Goal: Information Seeking & Learning: Learn about a topic

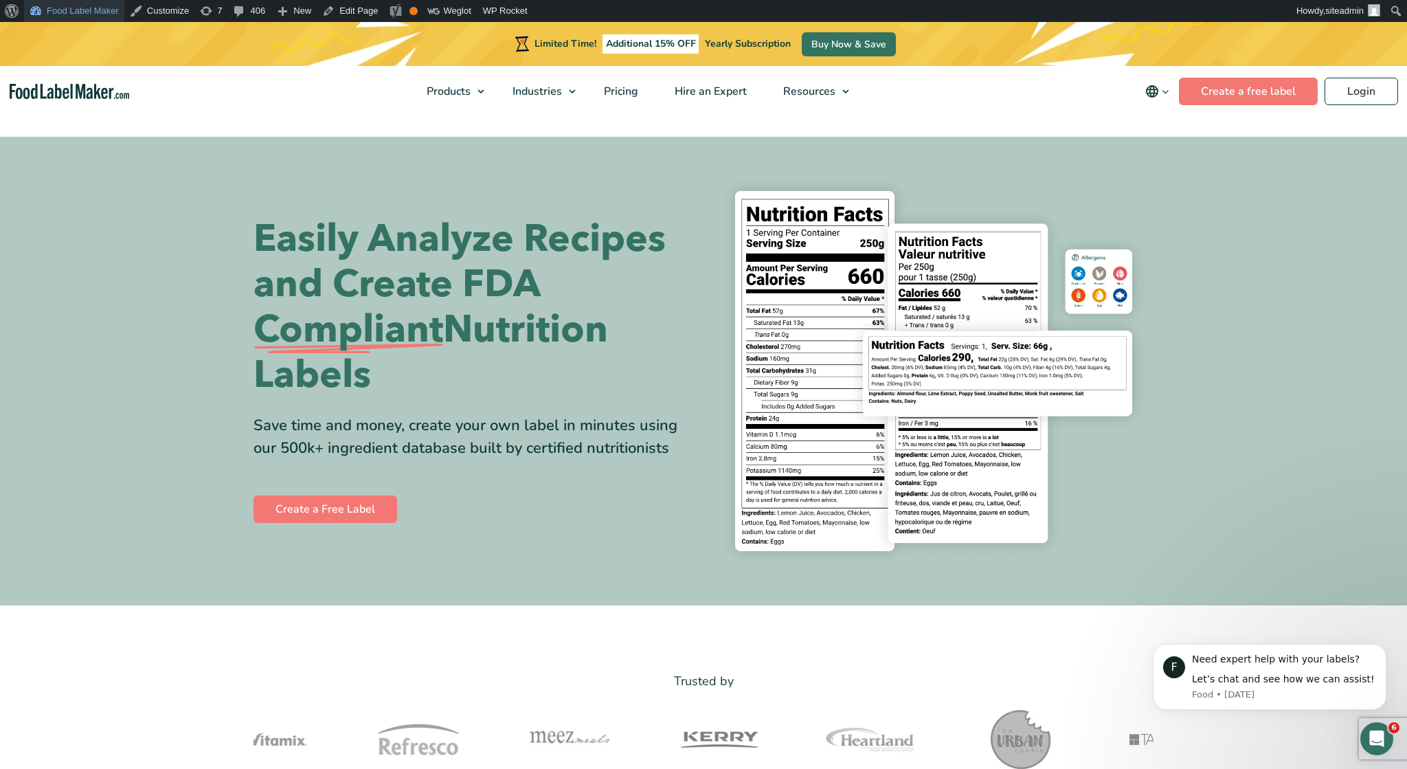
click at [90, 15] on link "Food Label Maker" at bounding box center [74, 11] width 100 height 22
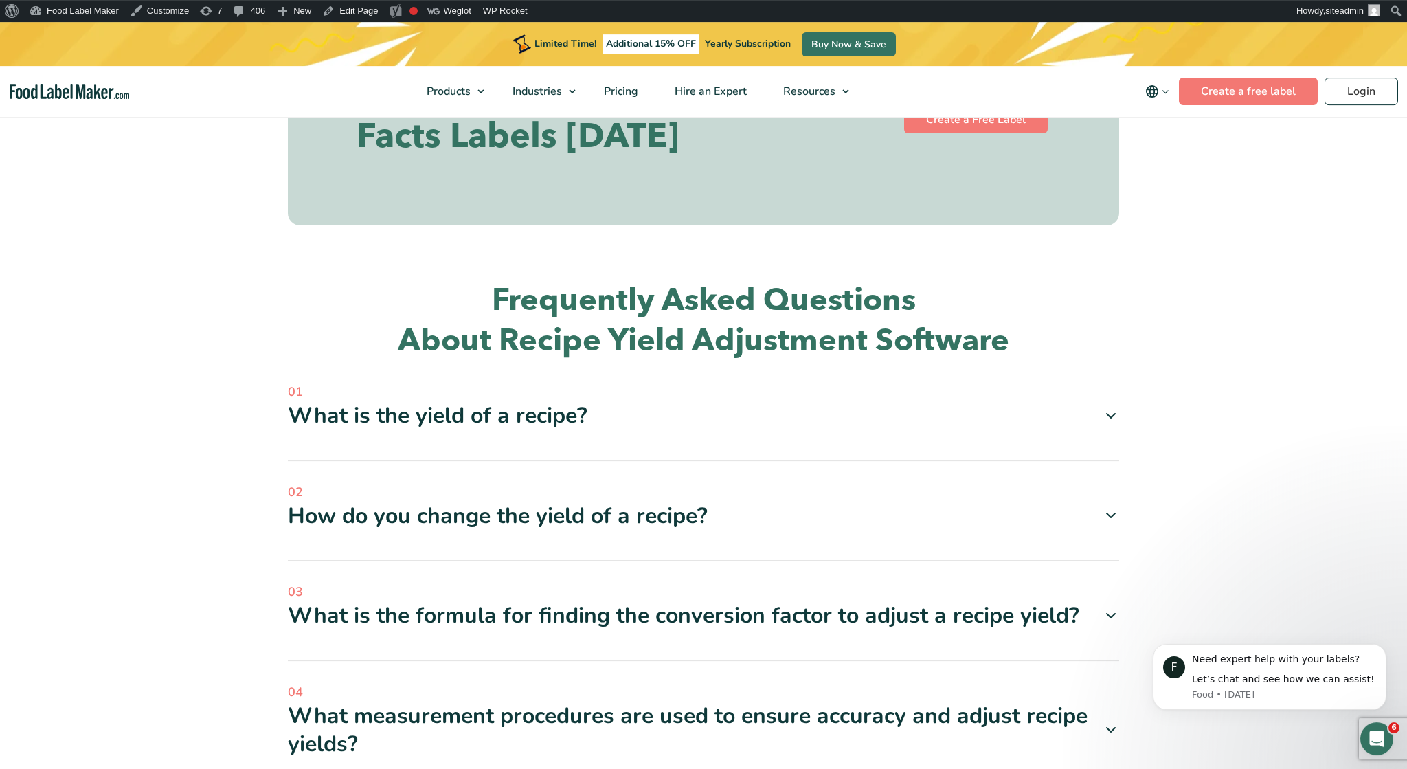
scroll to position [3502, 0]
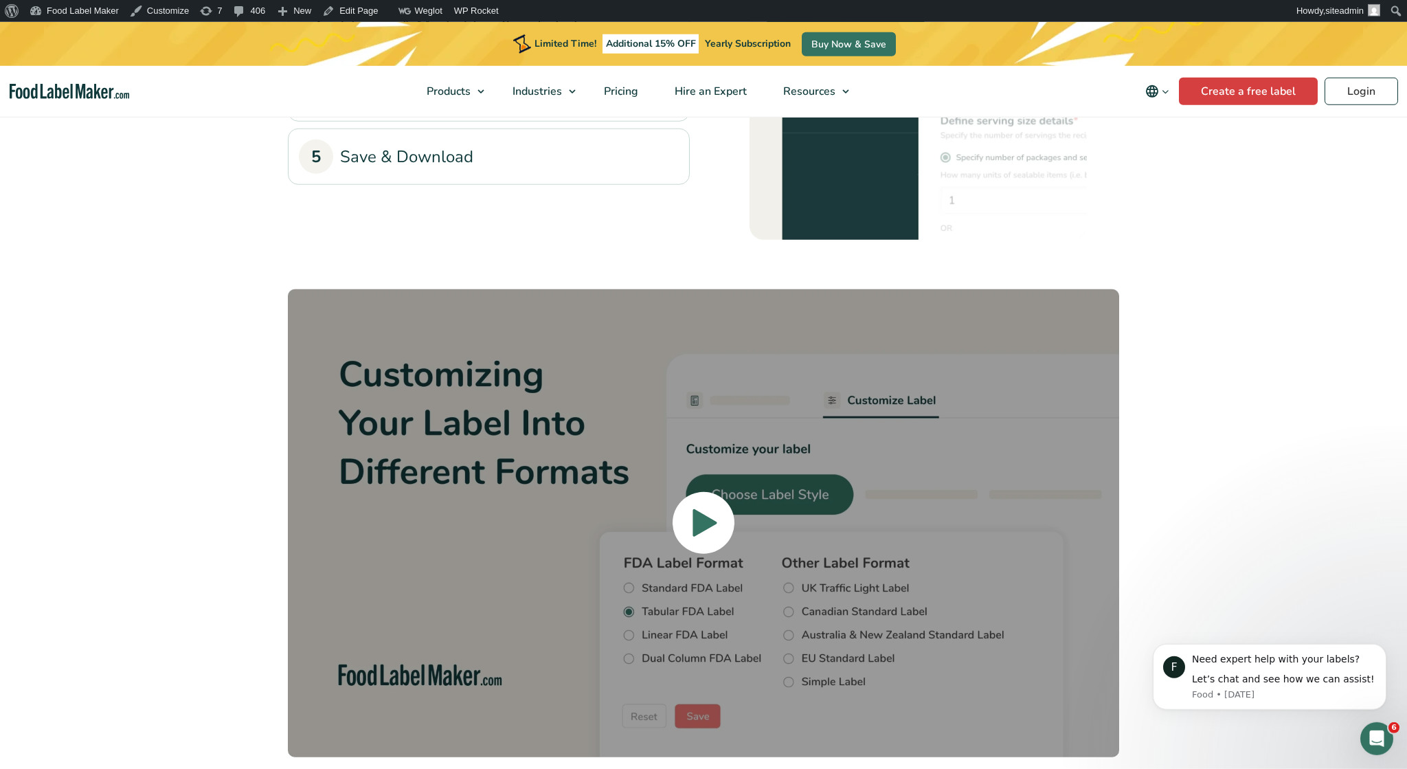
scroll to position [4931, 0]
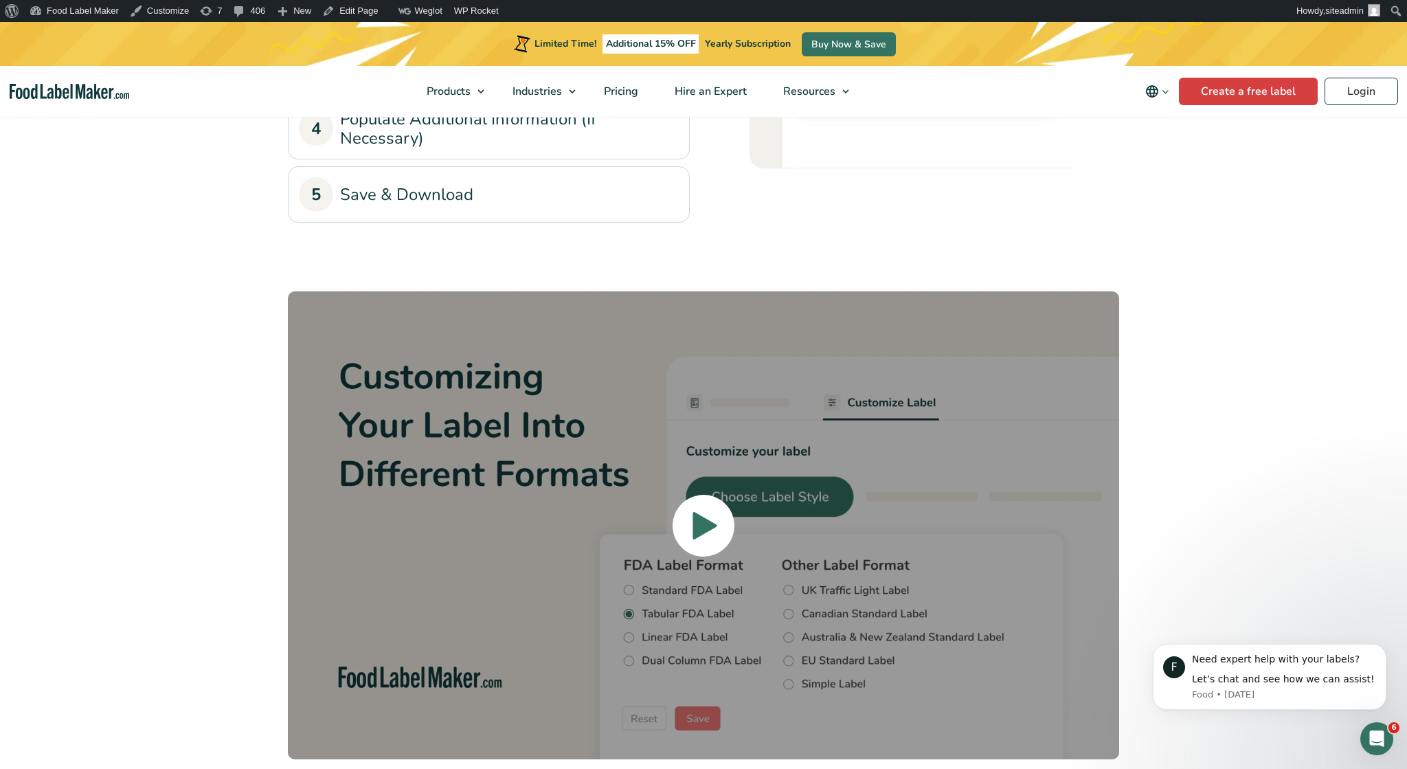
click at [465, 149] on link "4 Populate Additional Information (If Necessary)" at bounding box center [489, 129] width 380 height 40
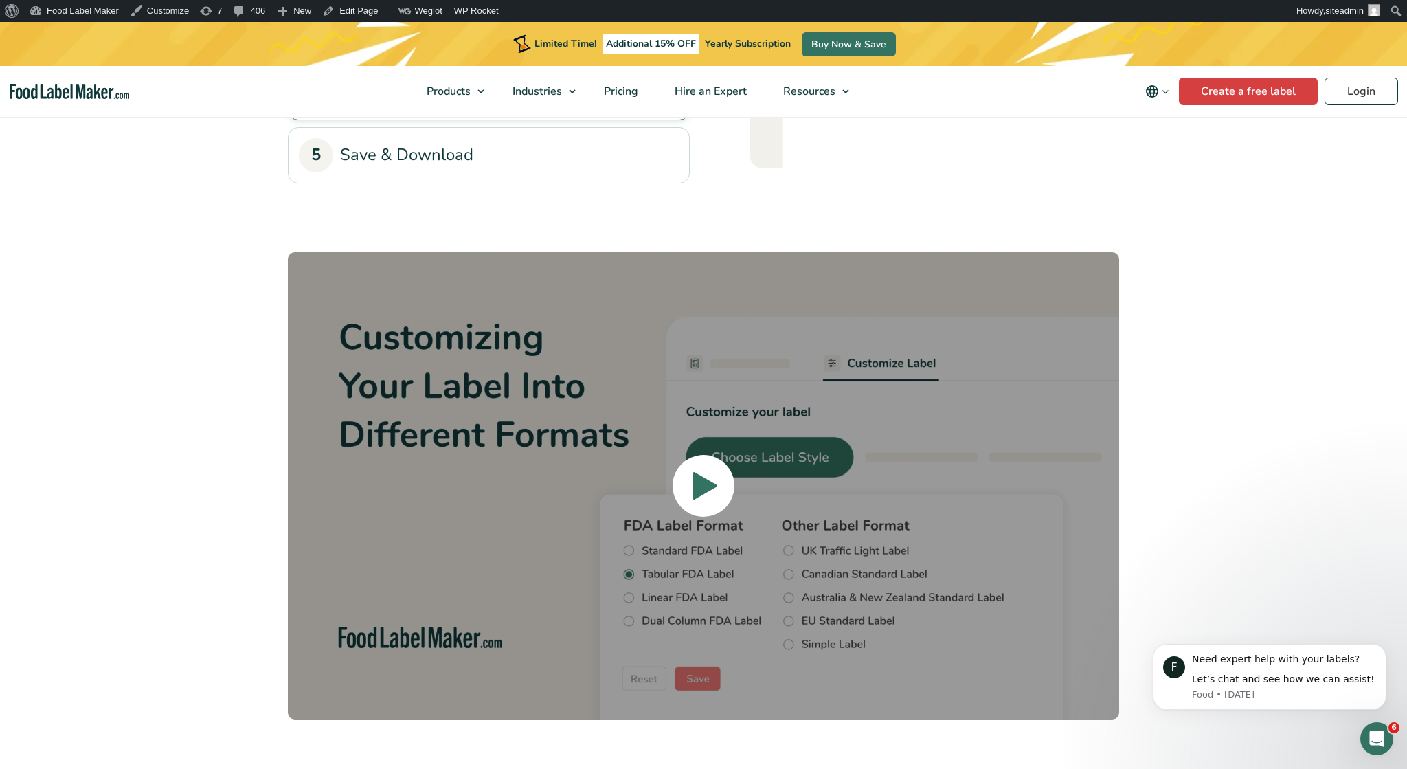
click at [443, 172] on link "5 Save & Download" at bounding box center [489, 155] width 380 height 34
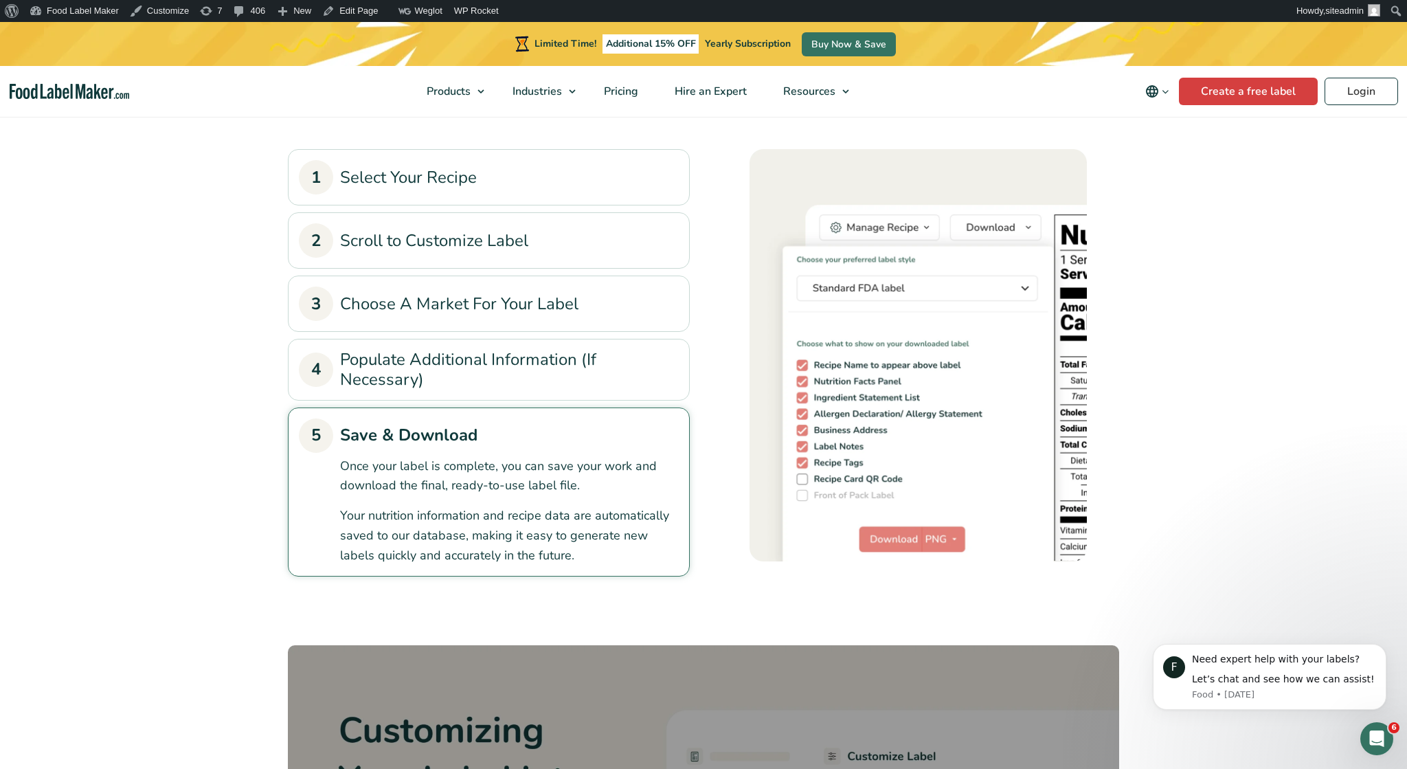
scroll to position [3824, 0]
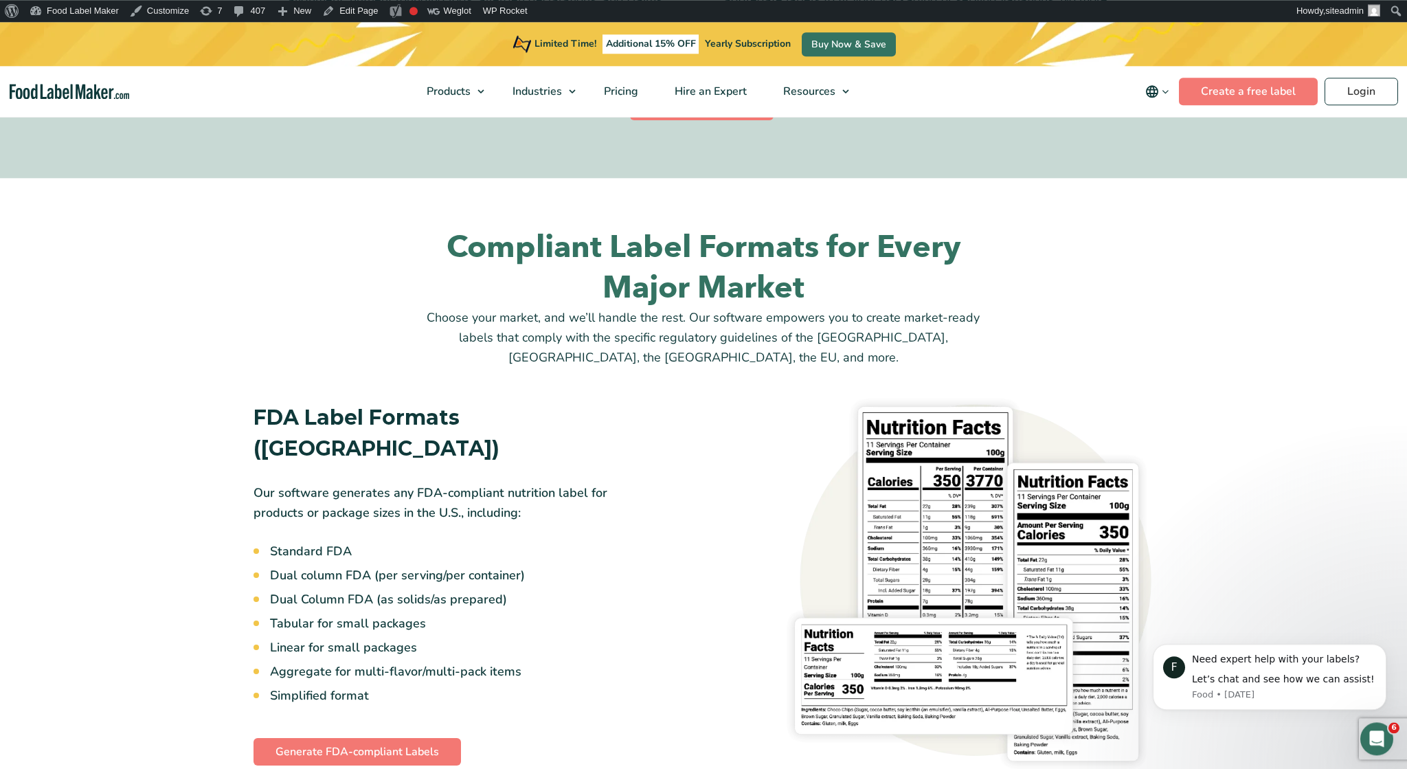
scroll to position [1064, 0]
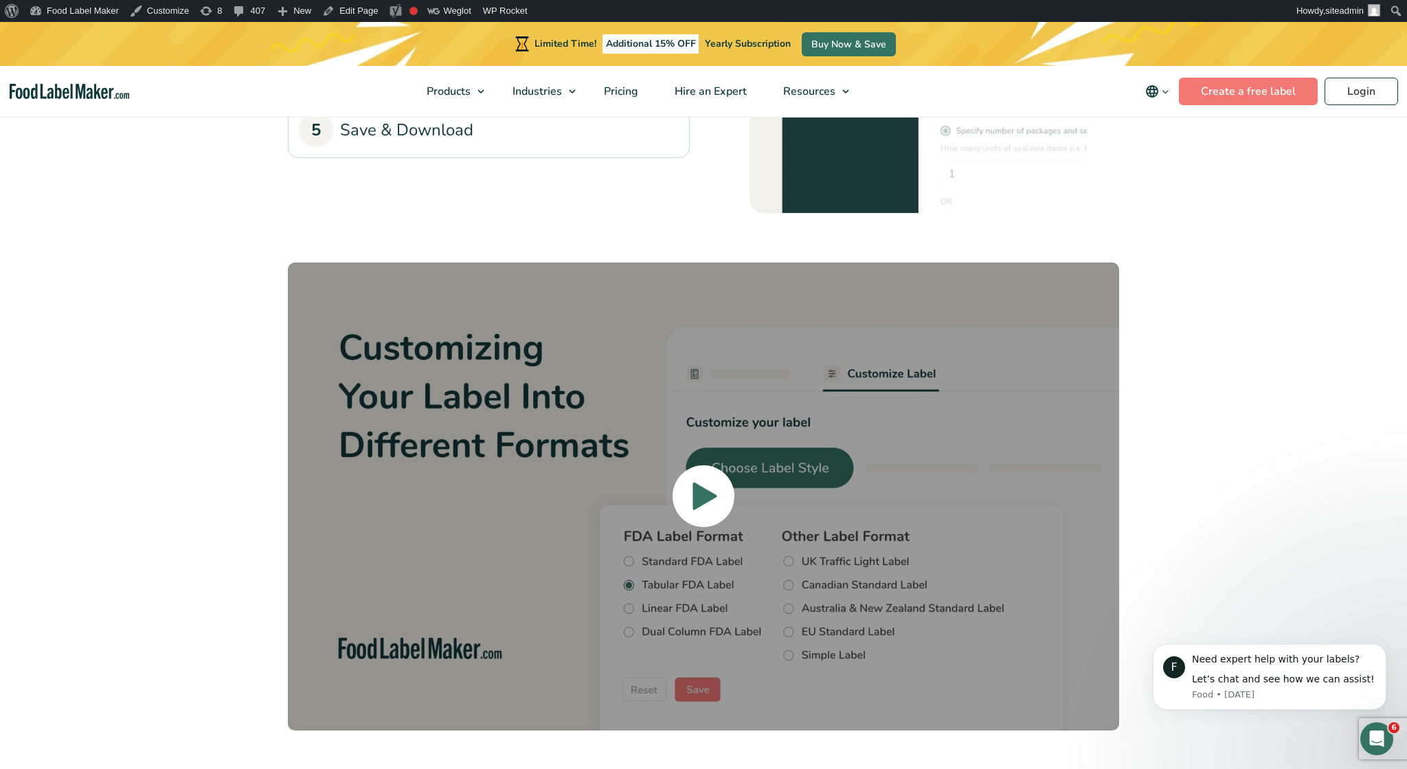
scroll to position [4995, 0]
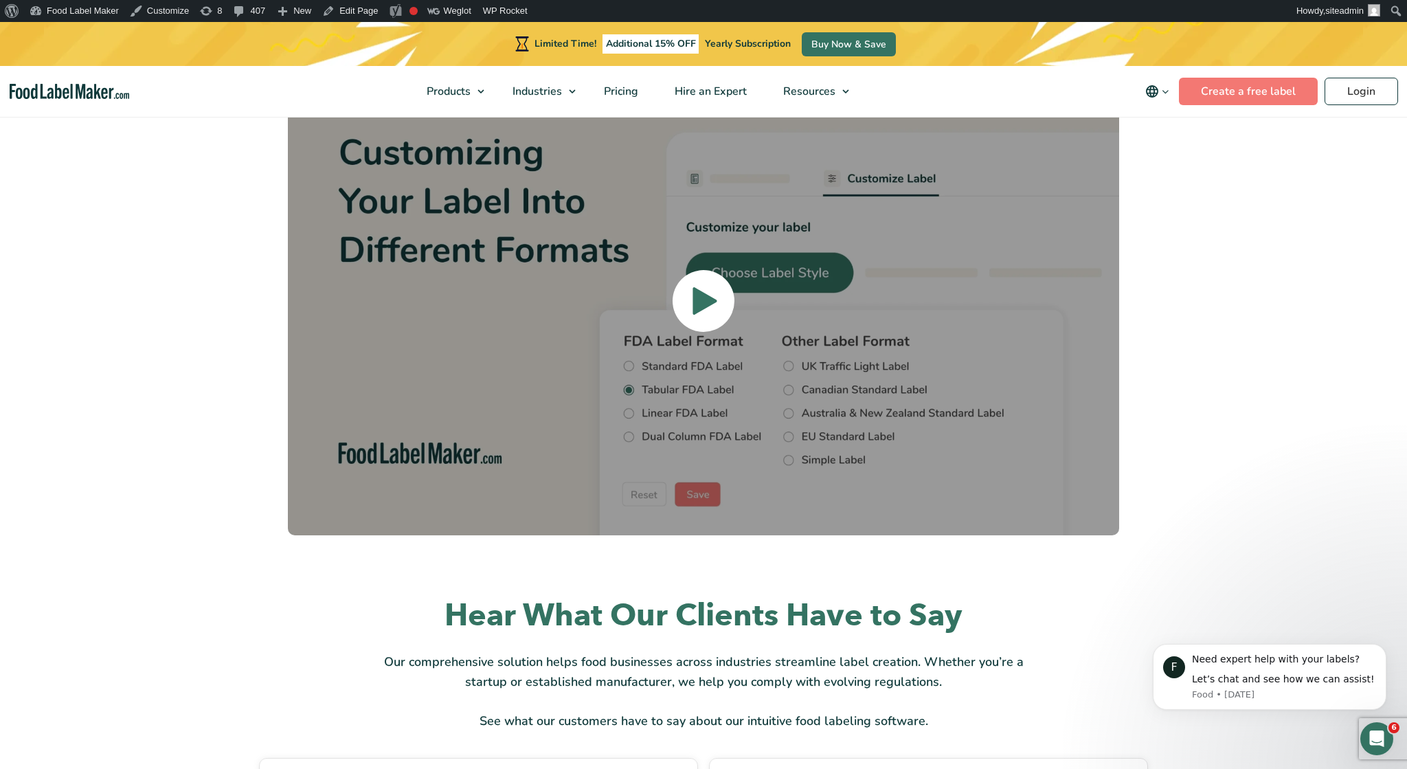
click at [711, 266] on icon at bounding box center [704, 301] width 27 height 352
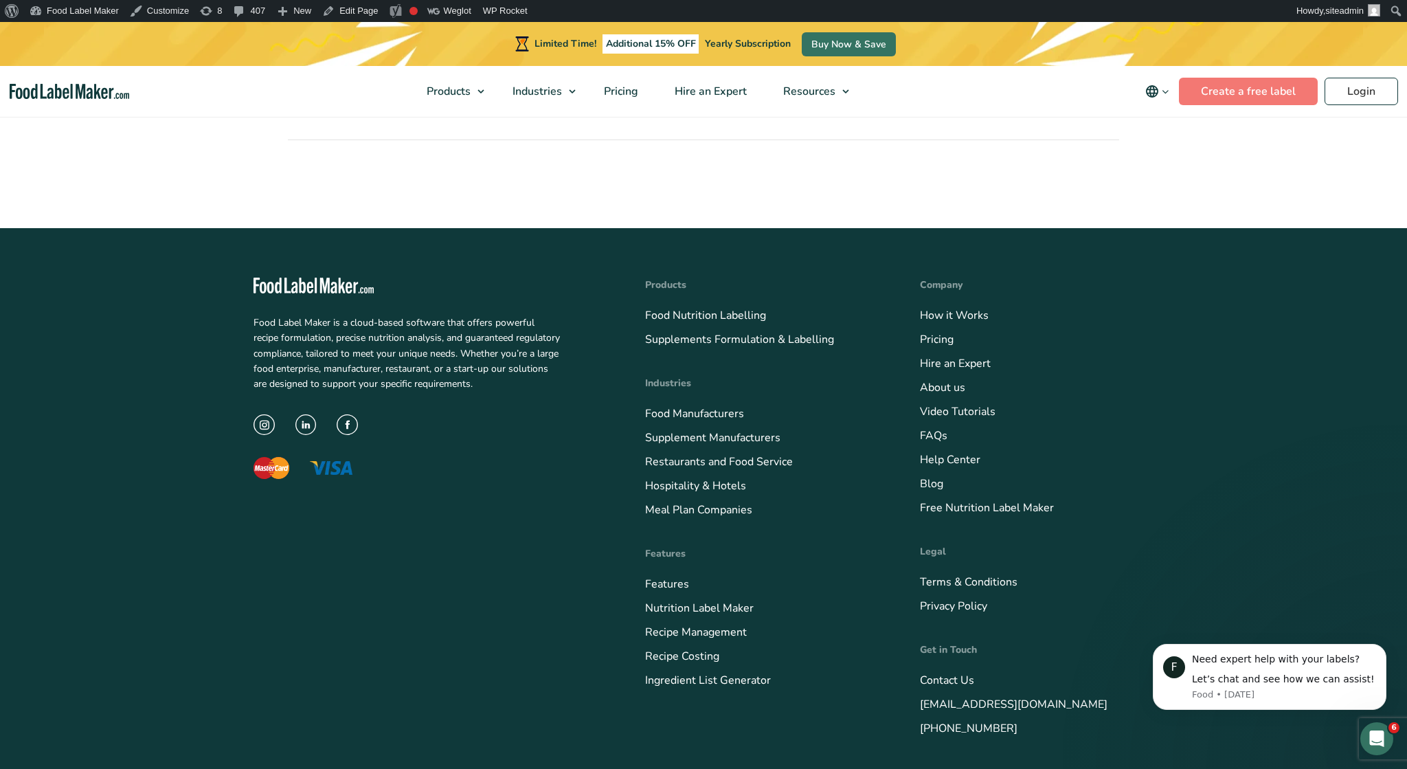
scroll to position [6694, 0]
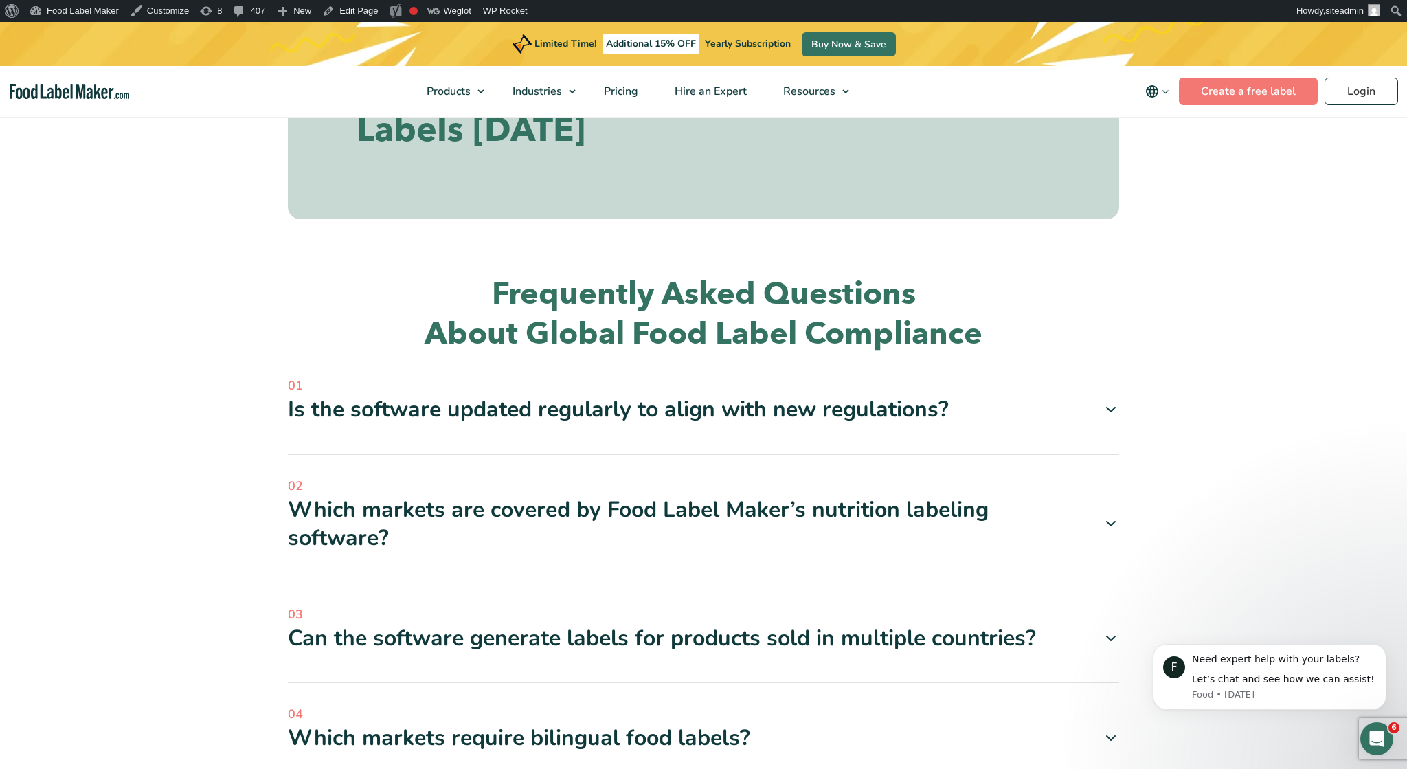
click at [711, 395] on div "Is the software updated regularly to align with new regulations?" at bounding box center [704, 409] width 832 height 29
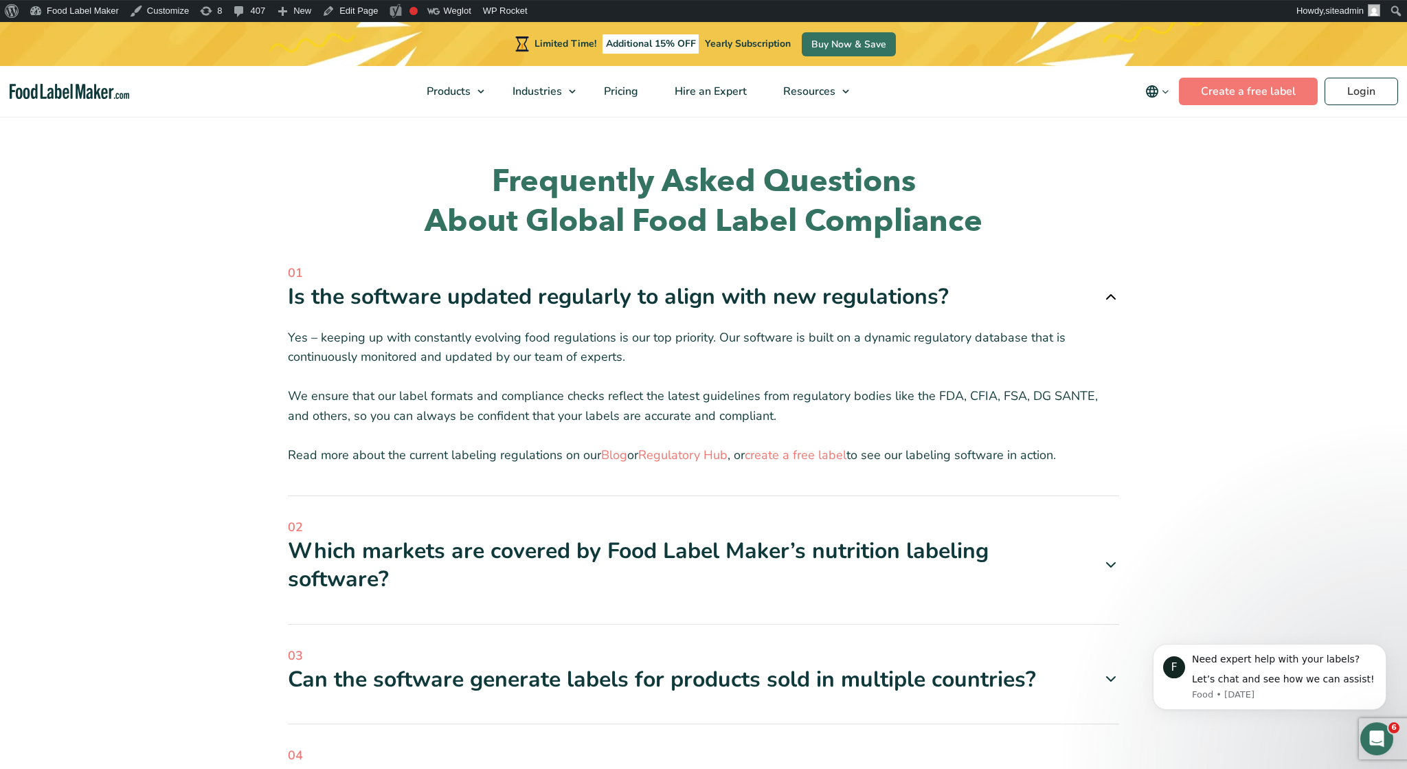
scroll to position [6980, 0]
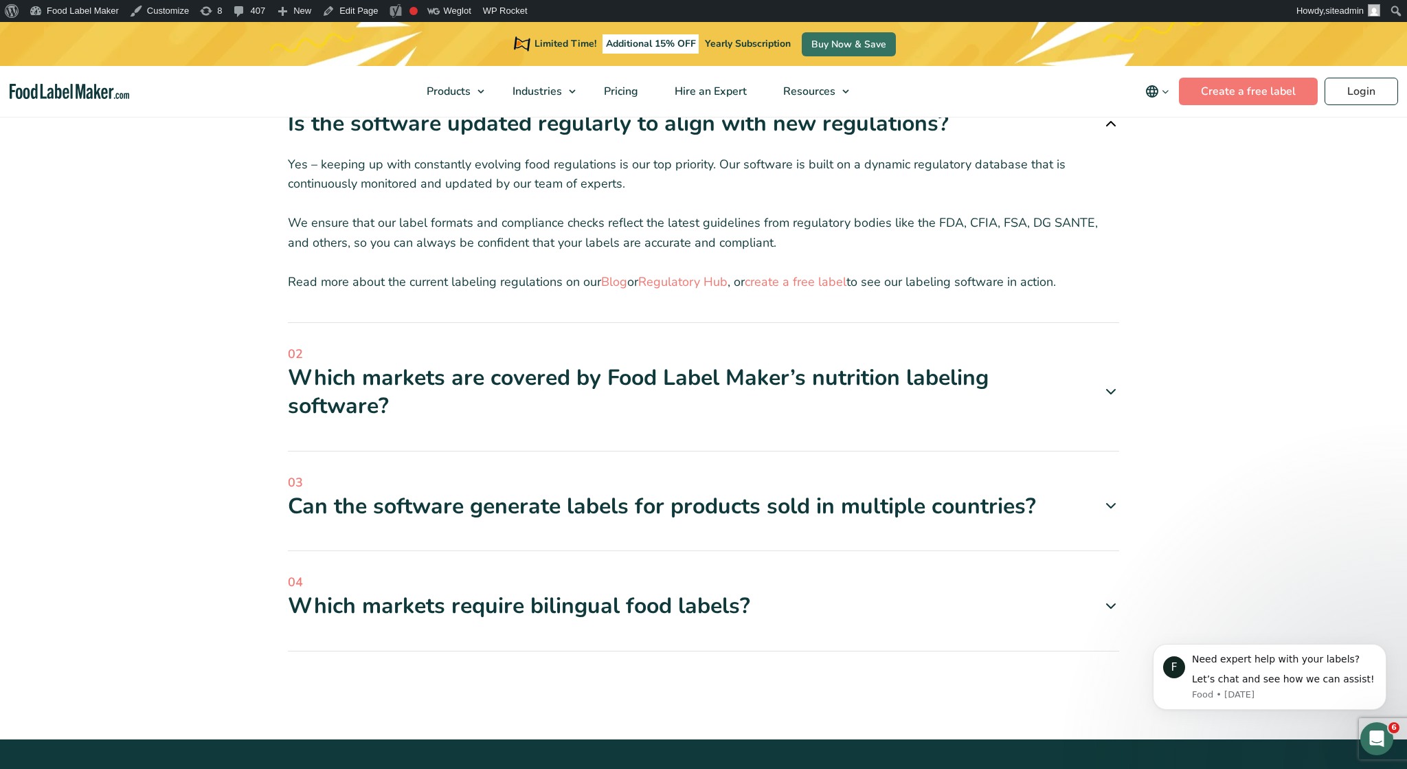
click at [684, 356] on div "02 Which markets are covered by Food Label Maker’s nutrition labeling software?…" at bounding box center [704, 398] width 832 height 107
click at [688, 364] on div "Which markets are covered by Food Label Maker’s nutrition labeling software?" at bounding box center [704, 392] width 832 height 57
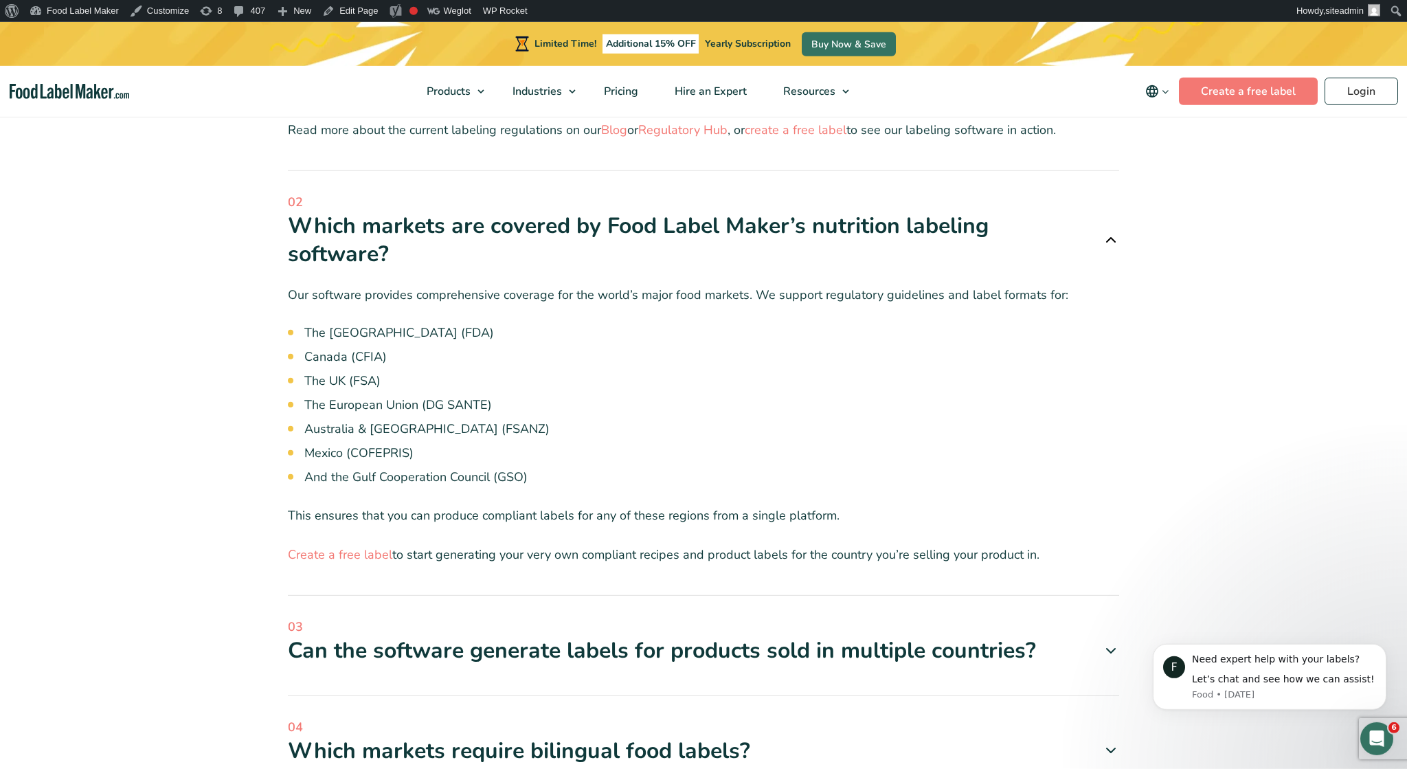
scroll to position [7266, 0]
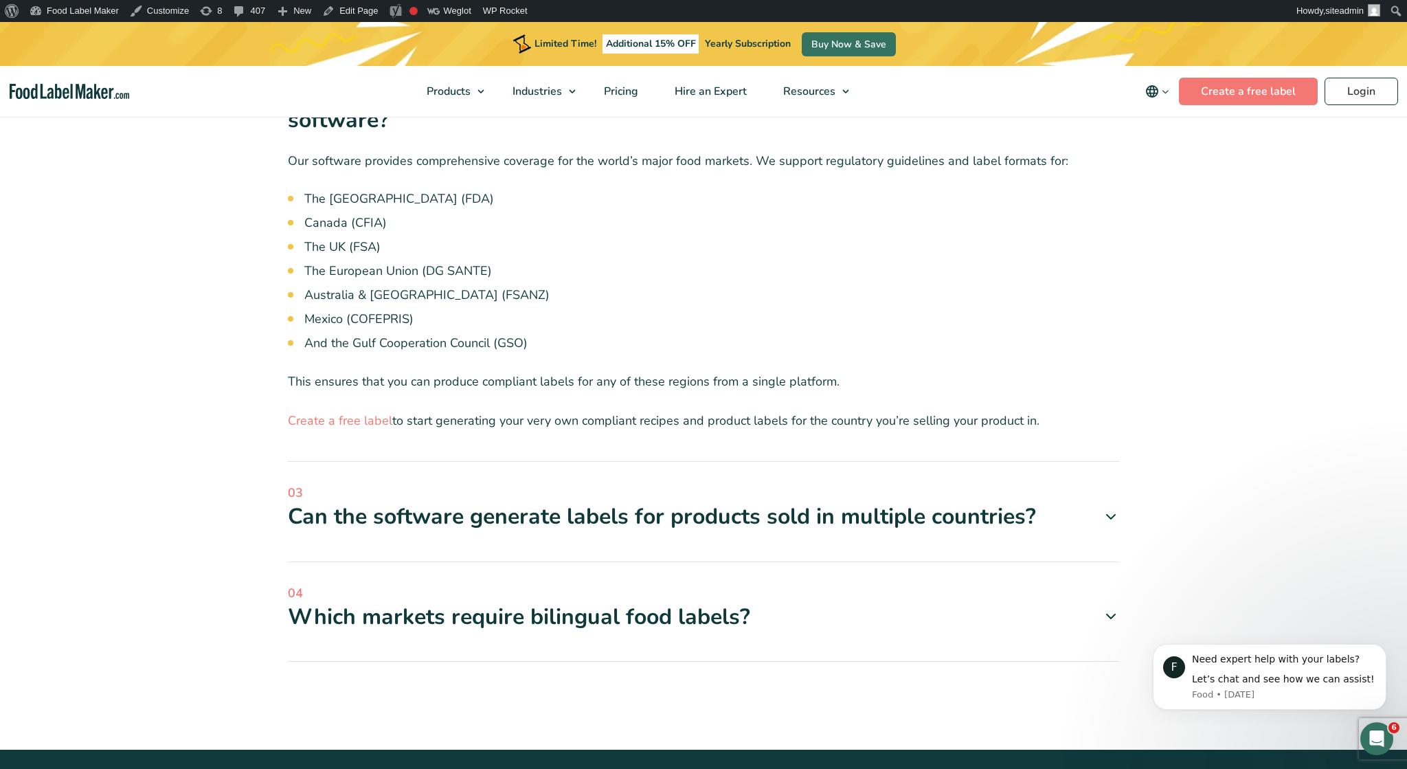
click at [594, 502] on div "Can the software generate labels for products sold in multiple countries?" at bounding box center [704, 516] width 832 height 29
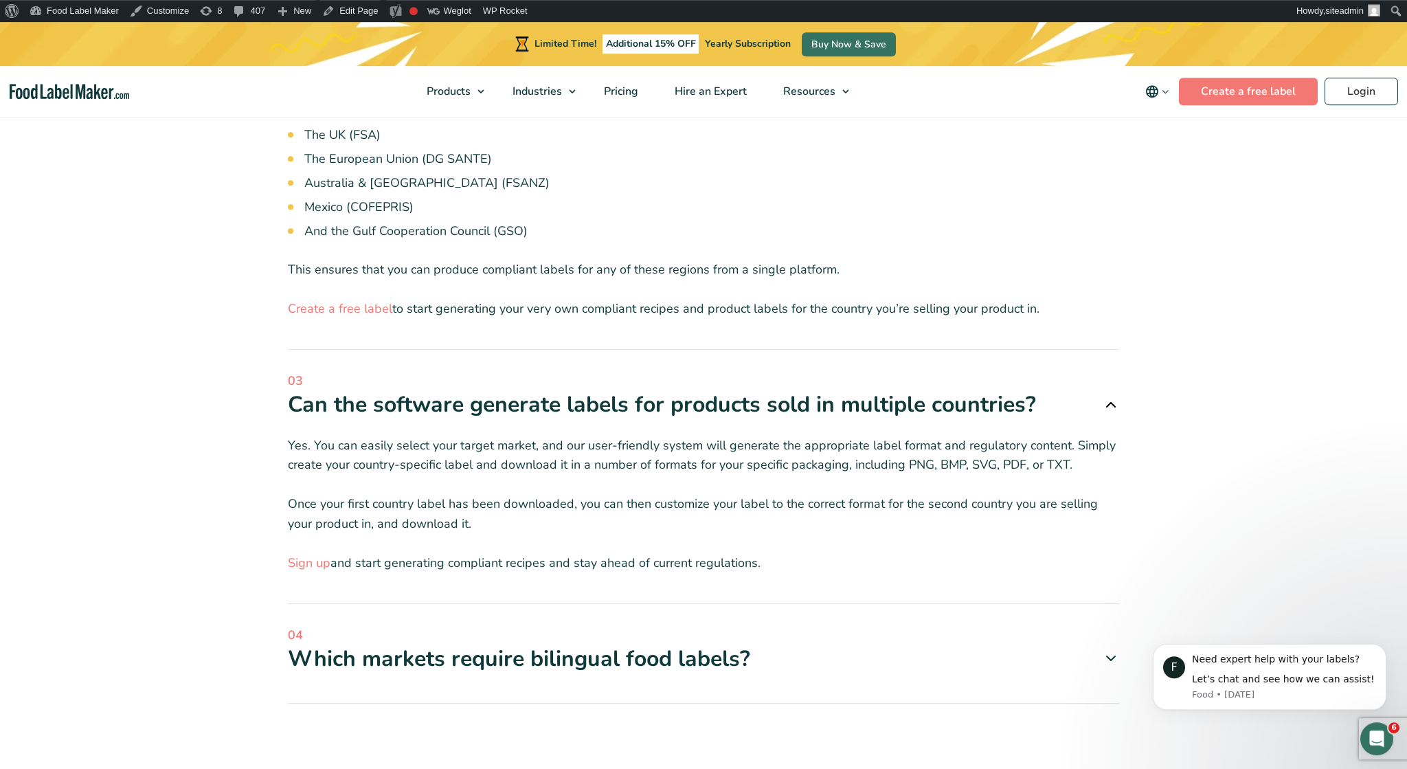
scroll to position [7623, 0]
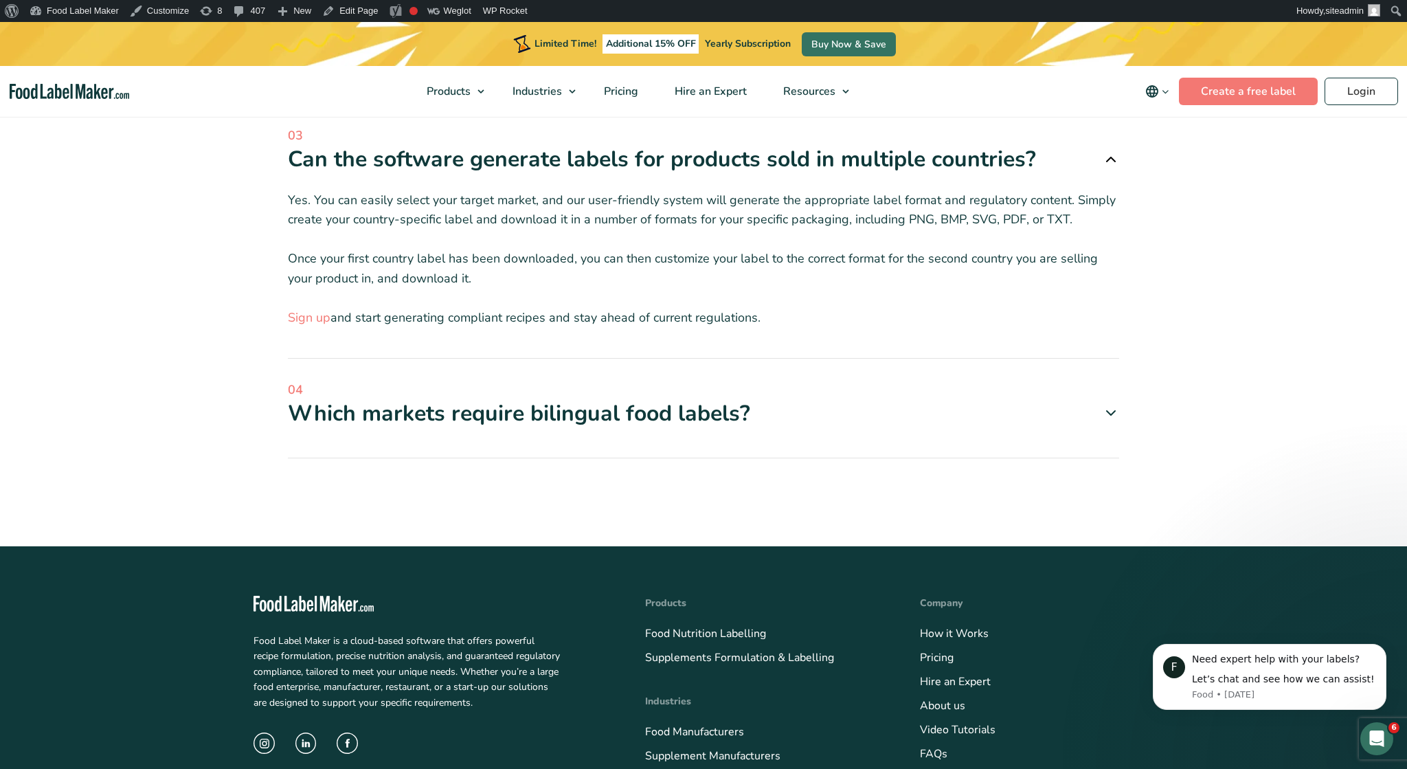
click at [523, 381] on div "04 Which markets require bilingual food labels? Several key markets have strict…" at bounding box center [704, 420] width 832 height 78
click at [536, 399] on div "Which markets require bilingual food labels?" at bounding box center [704, 413] width 832 height 29
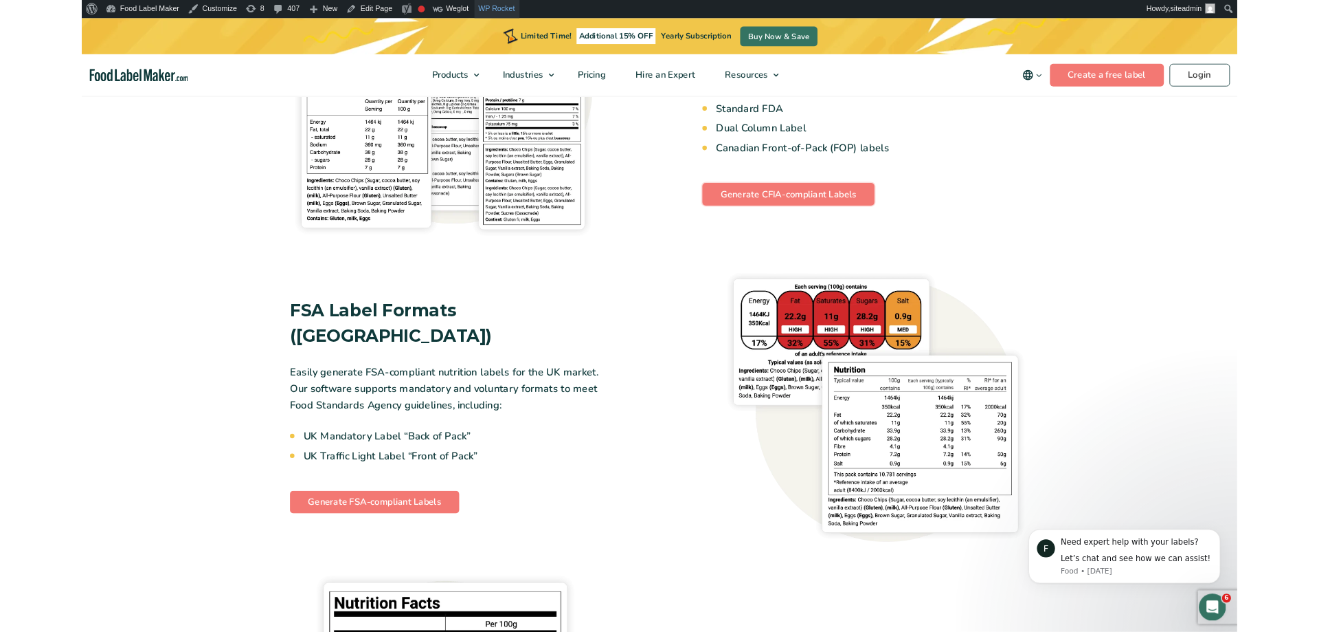
scroll to position [0, 0]
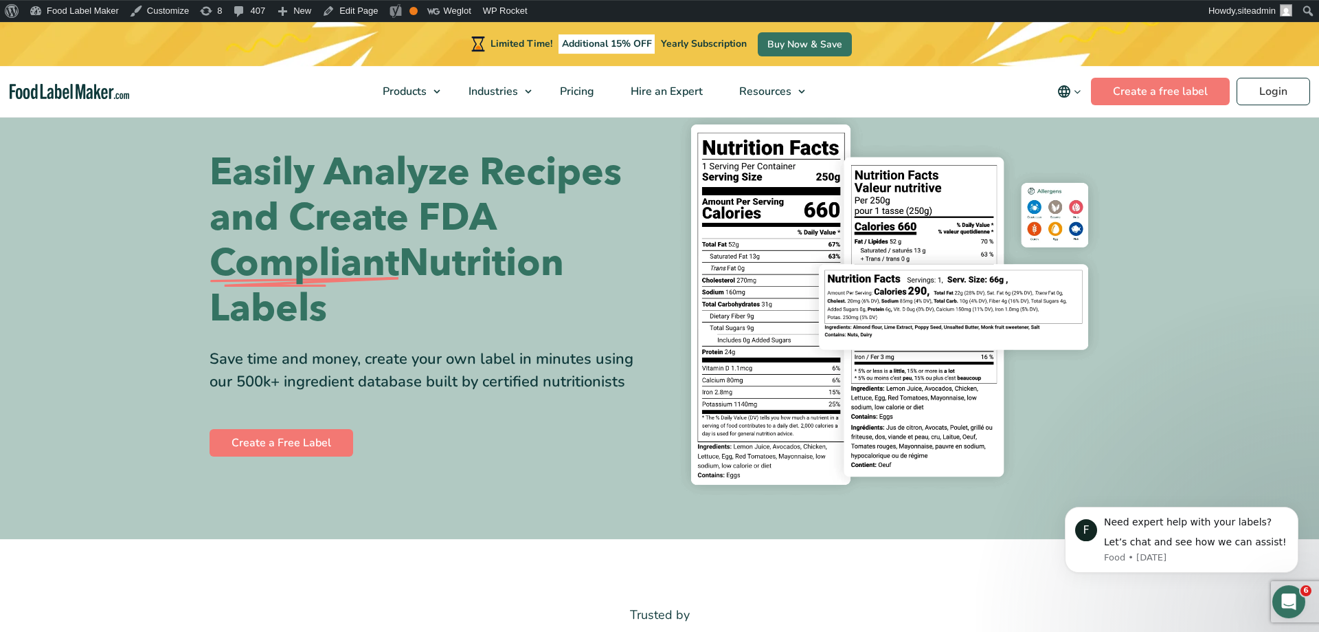
scroll to position [70, 0]
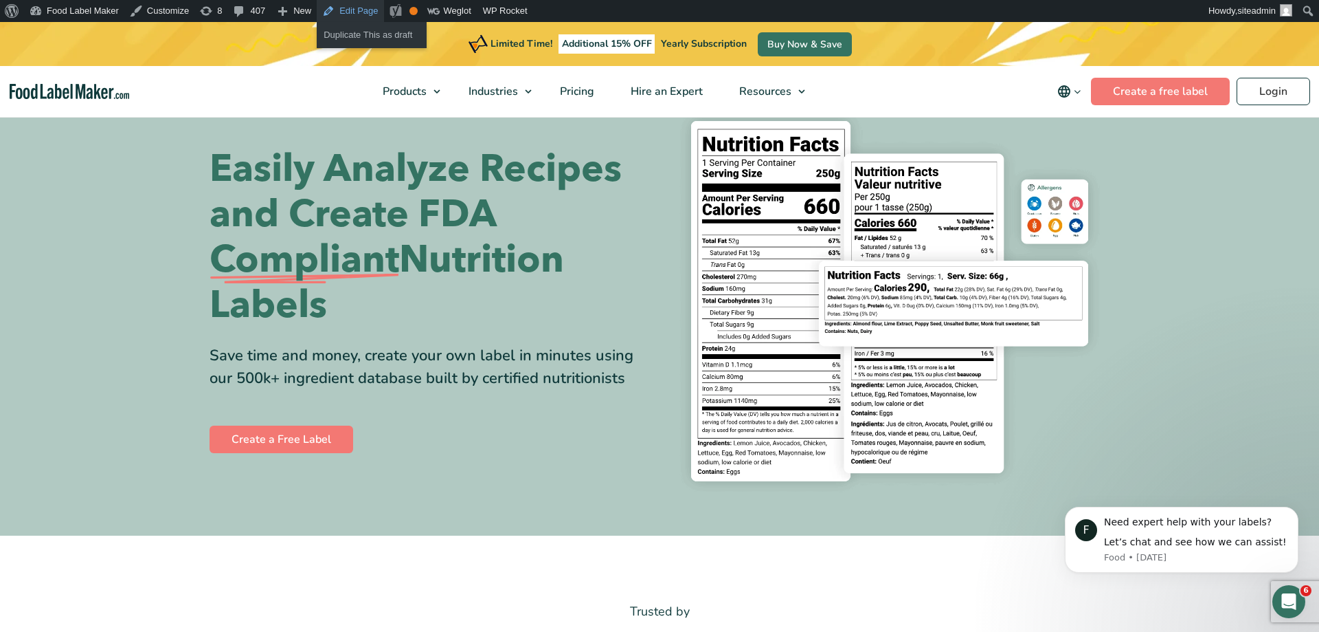
click at [355, 10] on link "Edit Page" at bounding box center [350, 11] width 67 height 22
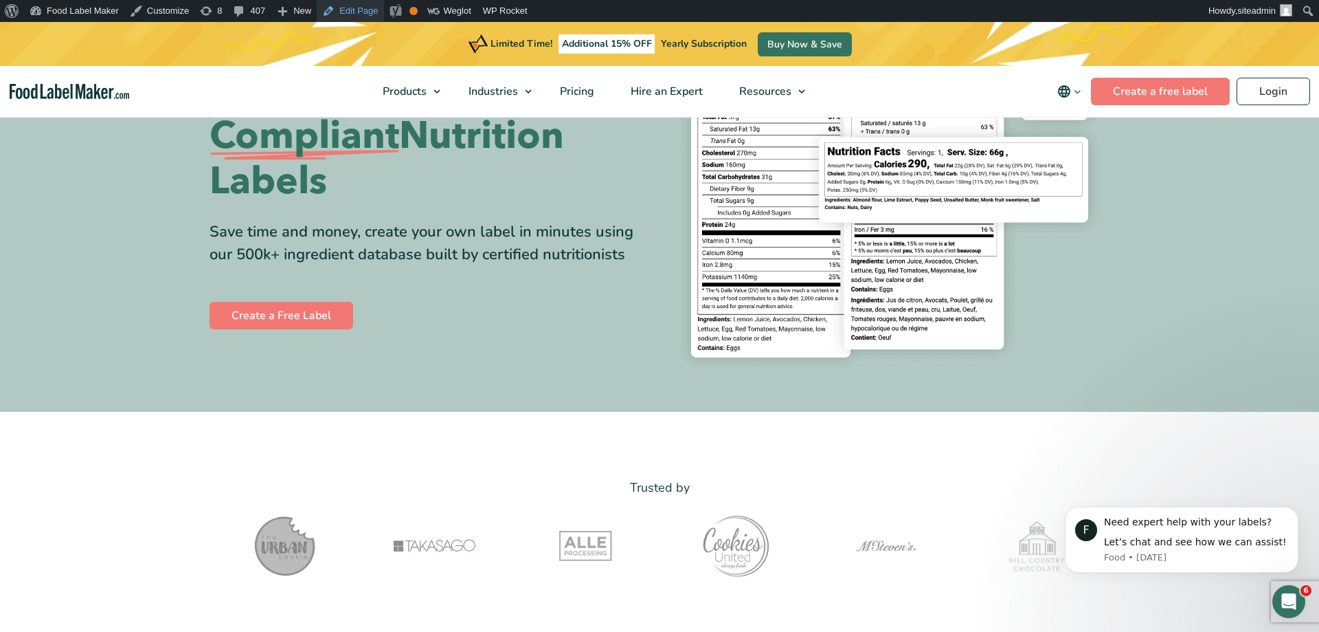
scroll to position [350, 0]
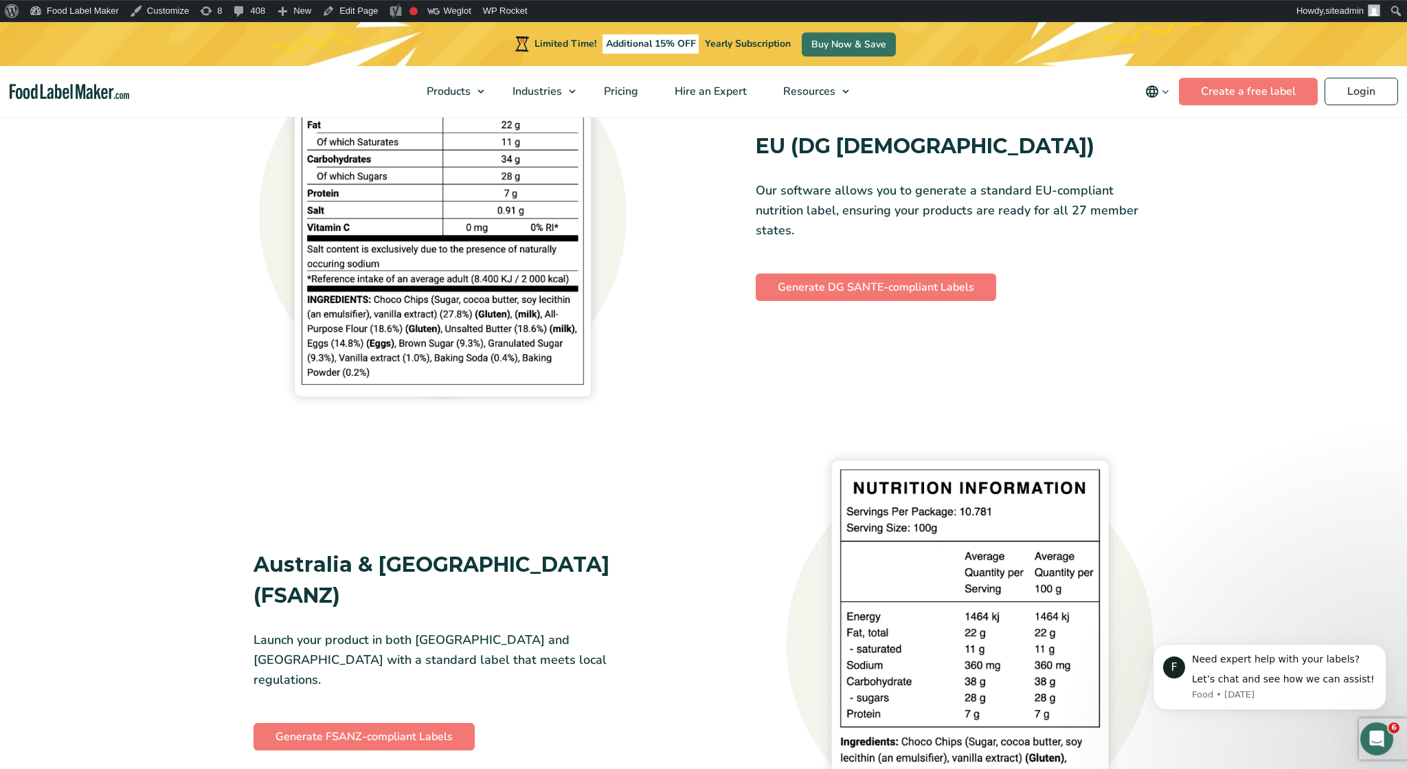
scroll to position [2787, 0]
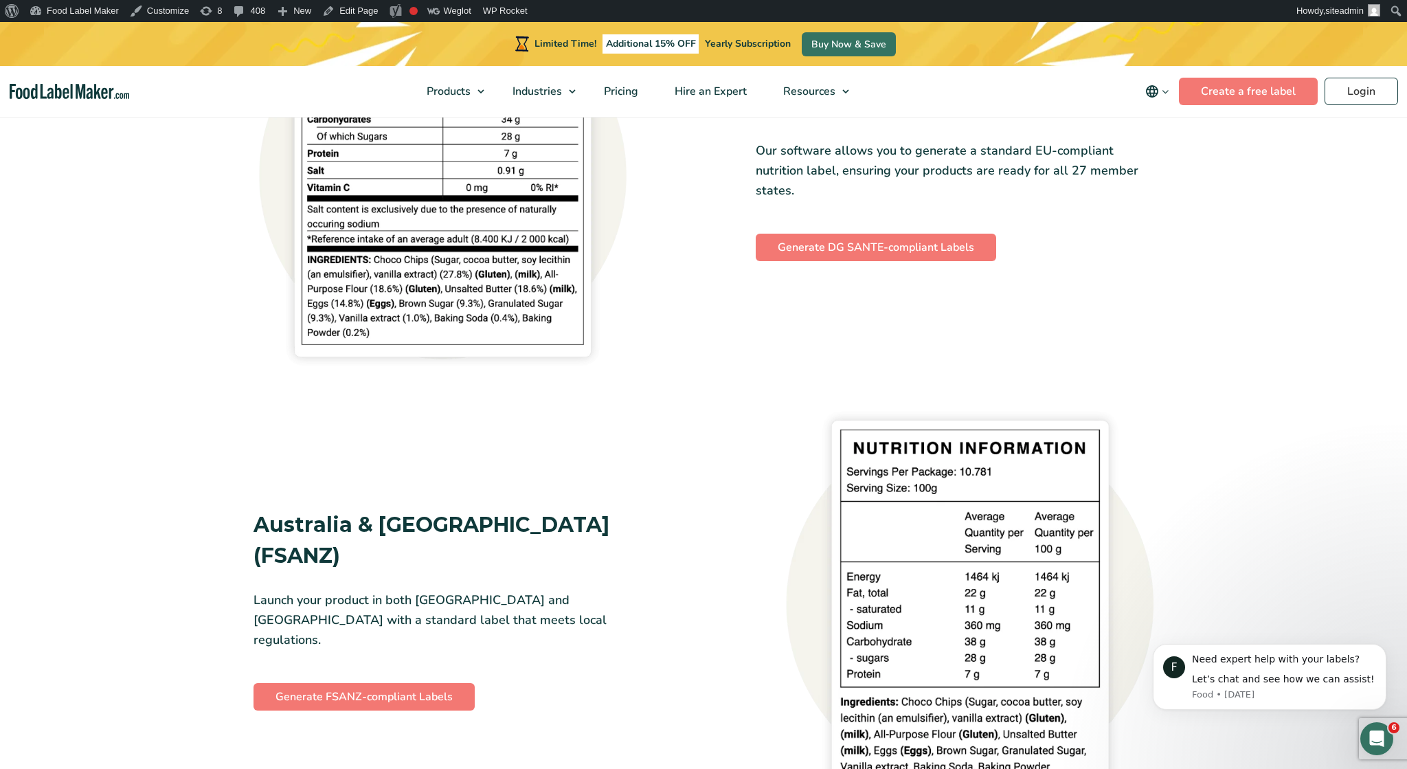
drag, startPoint x: 203, startPoint y: 168, endPoint x: 1003, endPoint y: 697, distance: 959.3
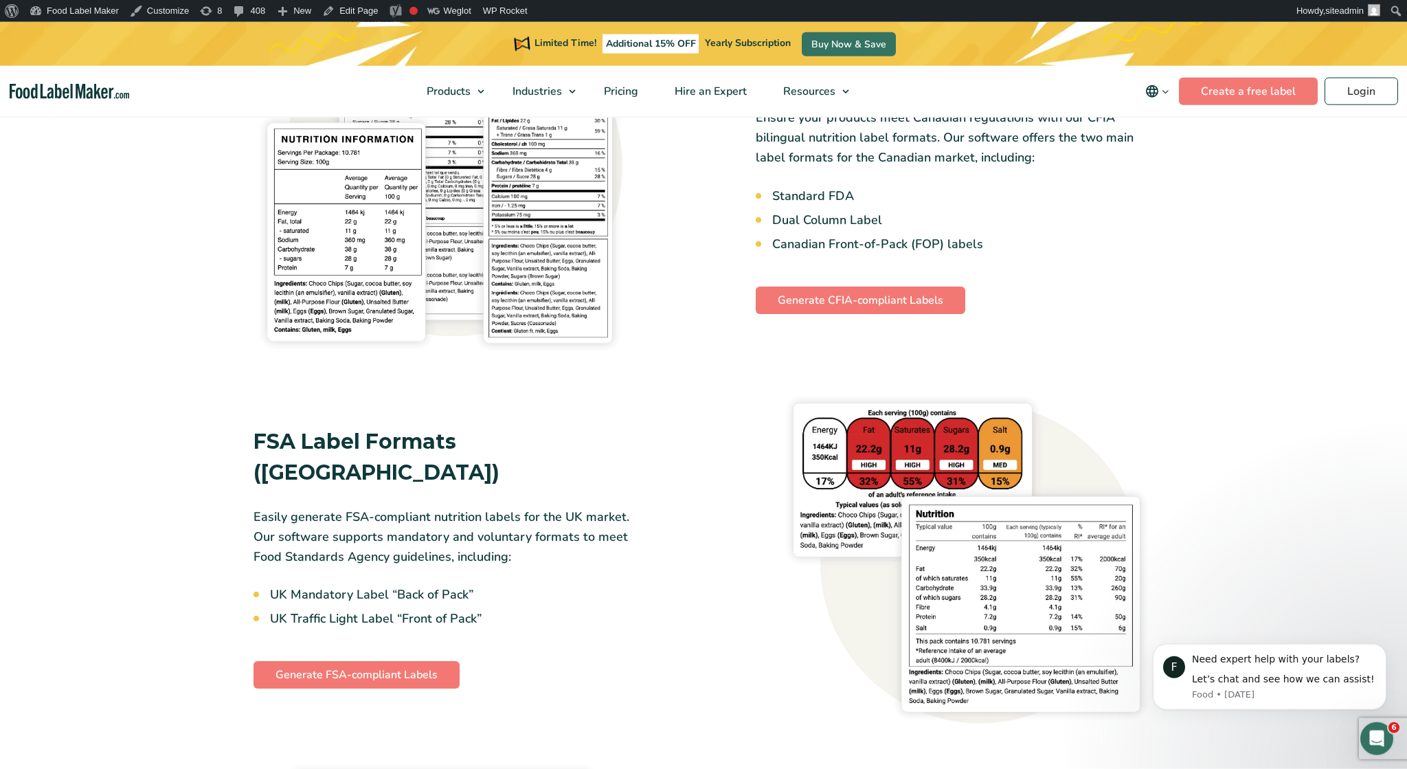
scroll to position [1930, 0]
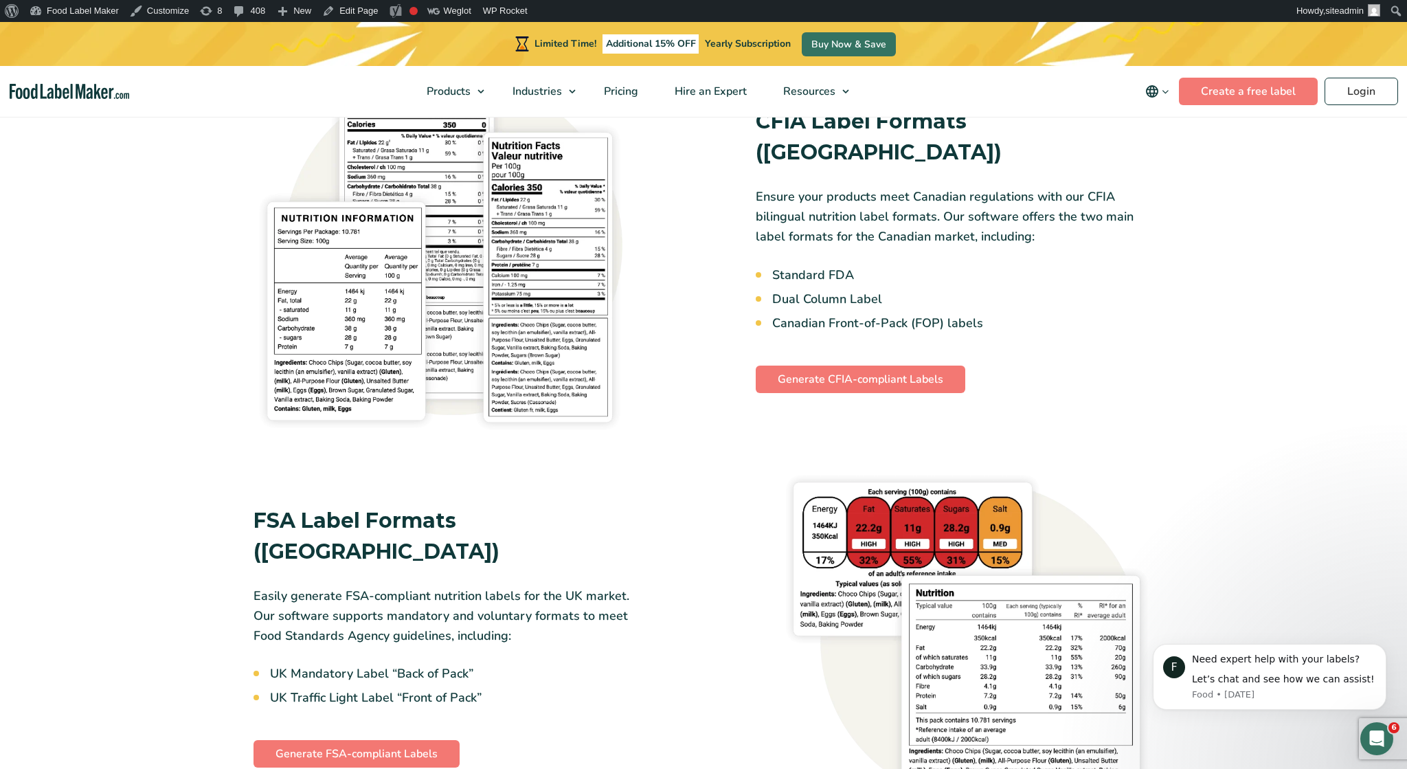
drag, startPoint x: 164, startPoint y: 278, endPoint x: 1089, endPoint y: 755, distance: 1040.4
drag, startPoint x: 1005, startPoint y: 655, endPoint x: 1010, endPoint y: 632, distance: 23.7
